Goal: Transaction & Acquisition: Download file/media

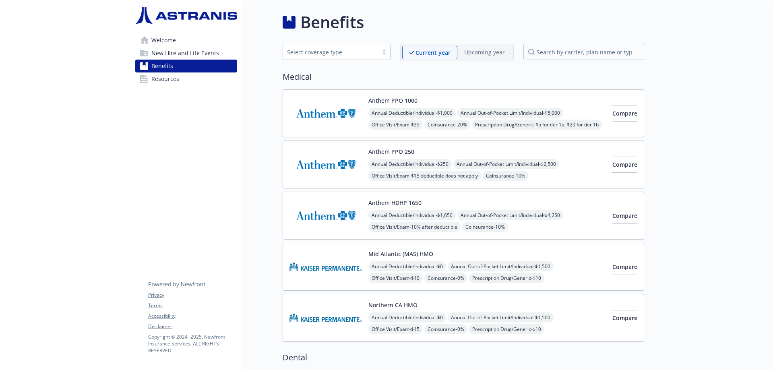
click at [166, 76] on span "Resources" at bounding box center [165, 78] width 28 height 13
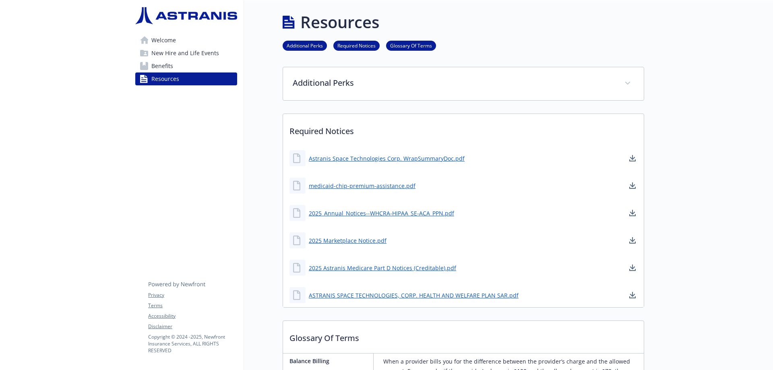
click at [186, 64] on link "Benefits" at bounding box center [186, 66] width 102 height 13
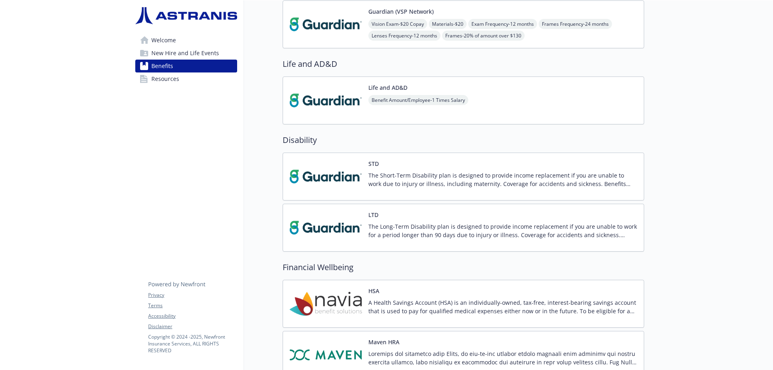
scroll to position [440, 0]
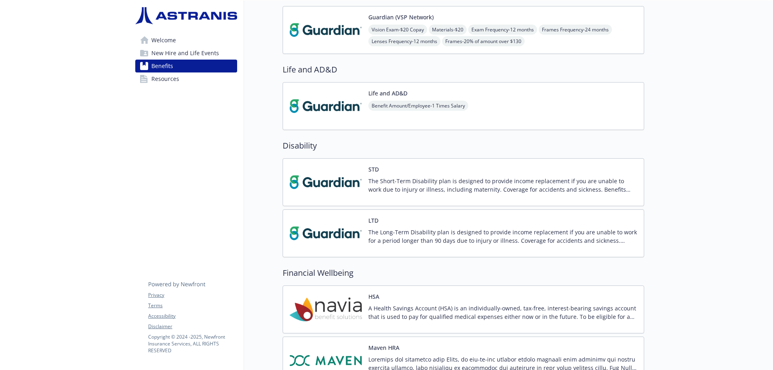
click at [338, 101] on img at bounding box center [326, 106] width 72 height 34
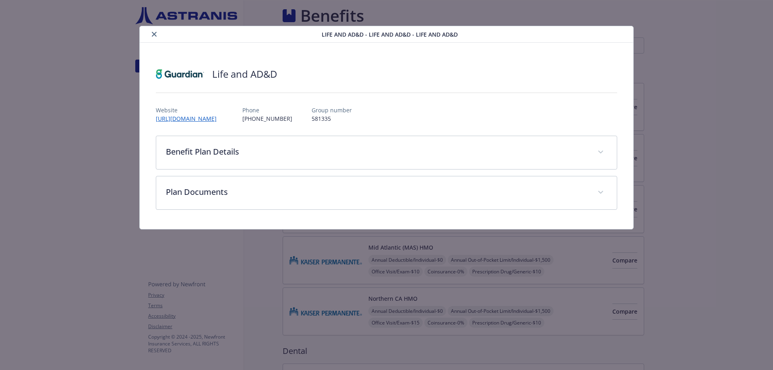
scroll to position [440, 0]
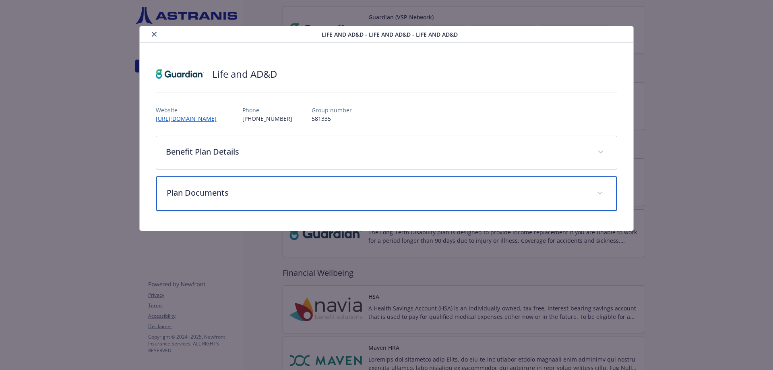
click at [252, 192] on p "Plan Documents" at bounding box center [377, 193] width 421 height 12
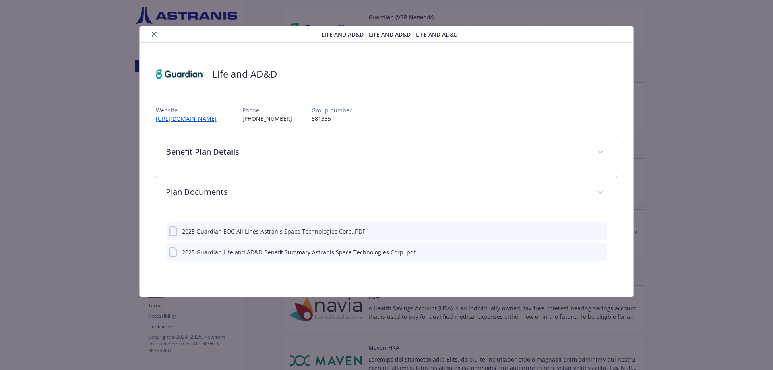
drag, startPoint x: 298, startPoint y: 255, endPoint x: 394, endPoint y: 243, distance: 97.0
click at [298, 255] on div "2025 Guardian Life and AD&D Benefit Summary Astranis Space Technologies Corp..p…" at bounding box center [299, 252] width 234 height 8
click at [587, 231] on icon "download file" at bounding box center [586, 230] width 5 height 5
